Goal: Task Accomplishment & Management: Complete application form

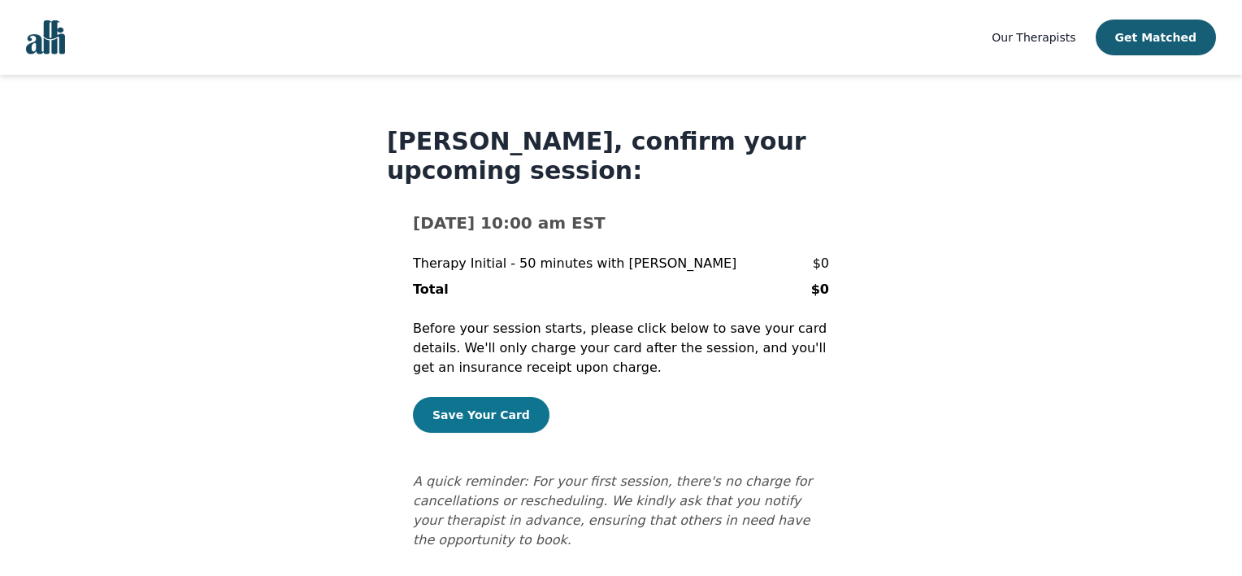
click at [496, 397] on button "Save Your Card" at bounding box center [481, 415] width 137 height 36
